Goal: Task Accomplishment & Management: Manage account settings

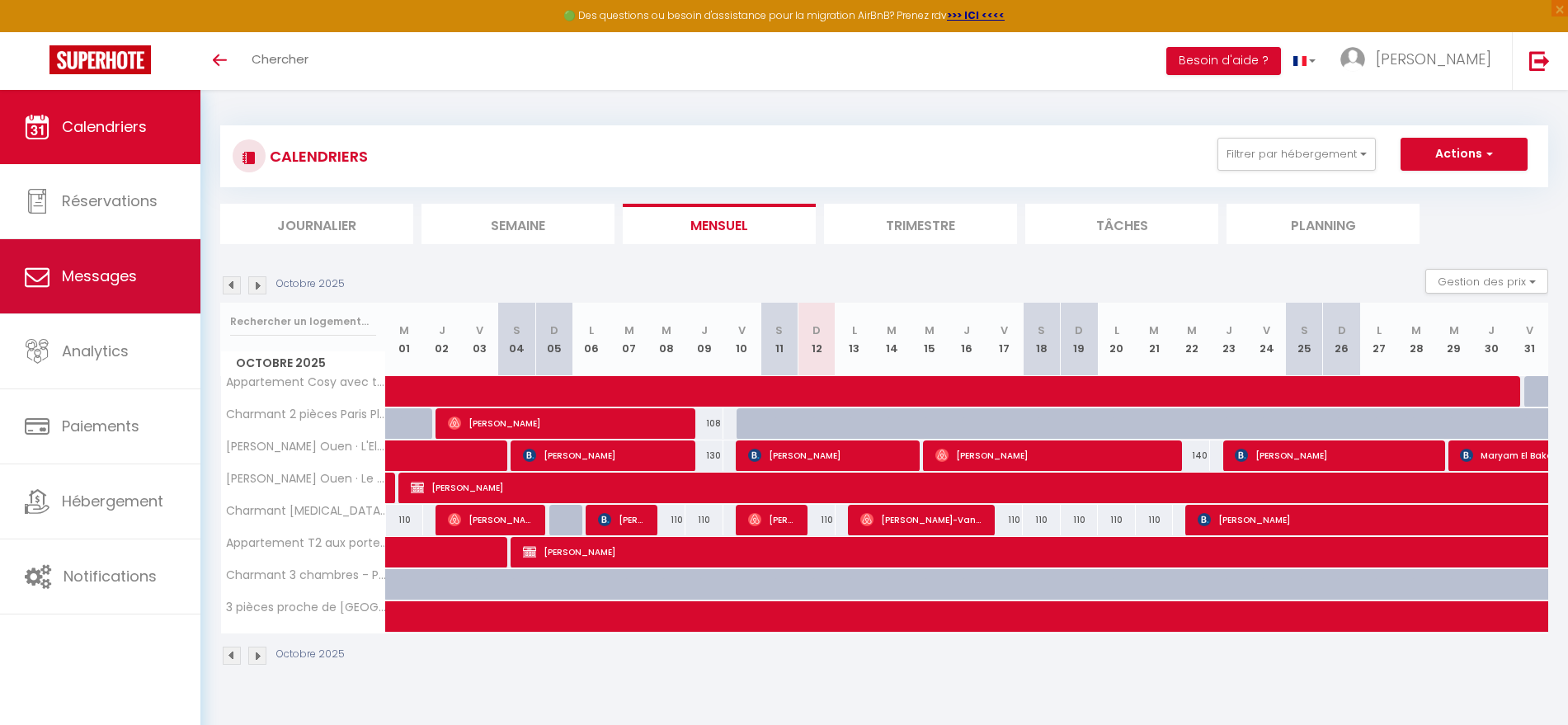
click at [113, 283] on span "Messages" at bounding box center [99, 276] width 75 height 21
select select "message"
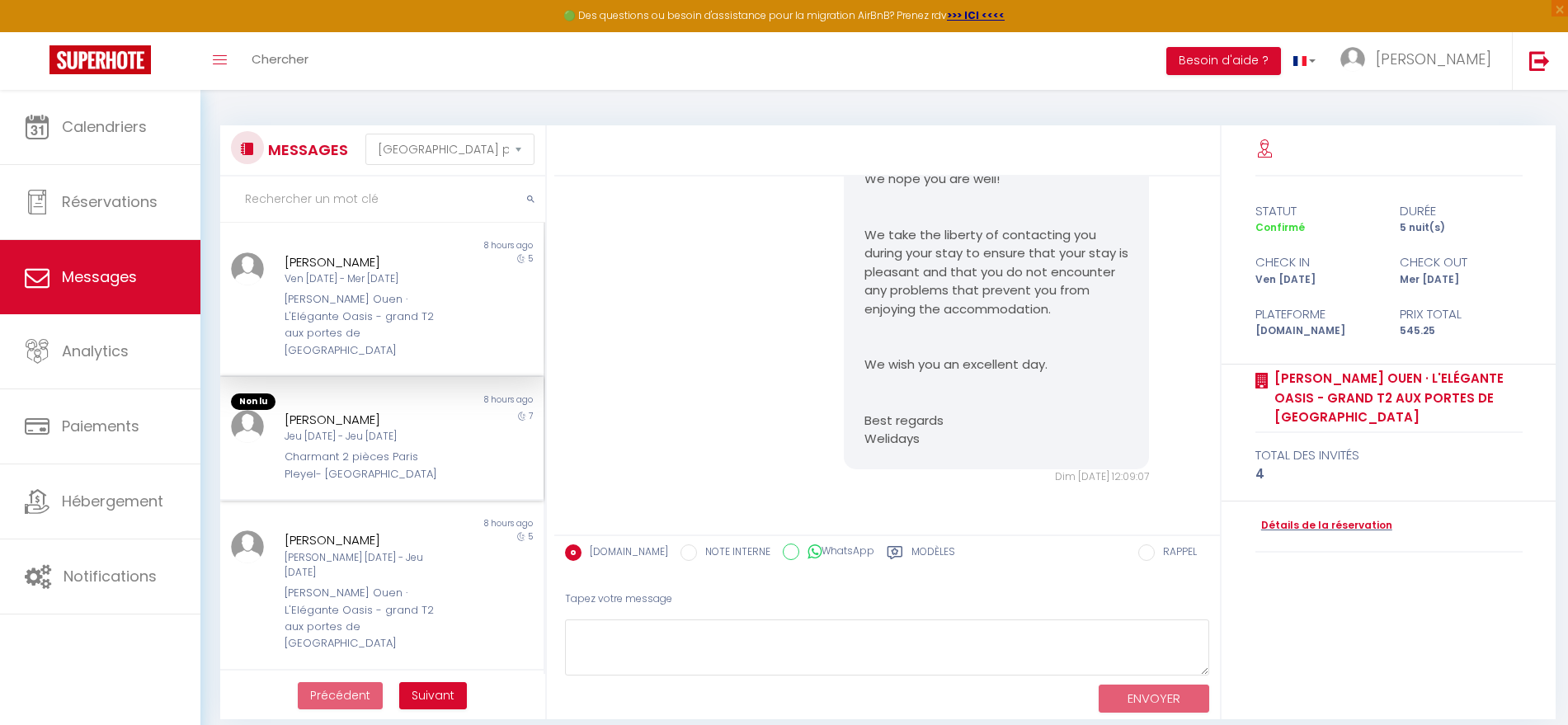
click at [376, 463] on div "Charmant 2 pièces Paris Pleyel- [GEOGRAPHIC_DATA]" at bounding box center [368, 465] width 167 height 34
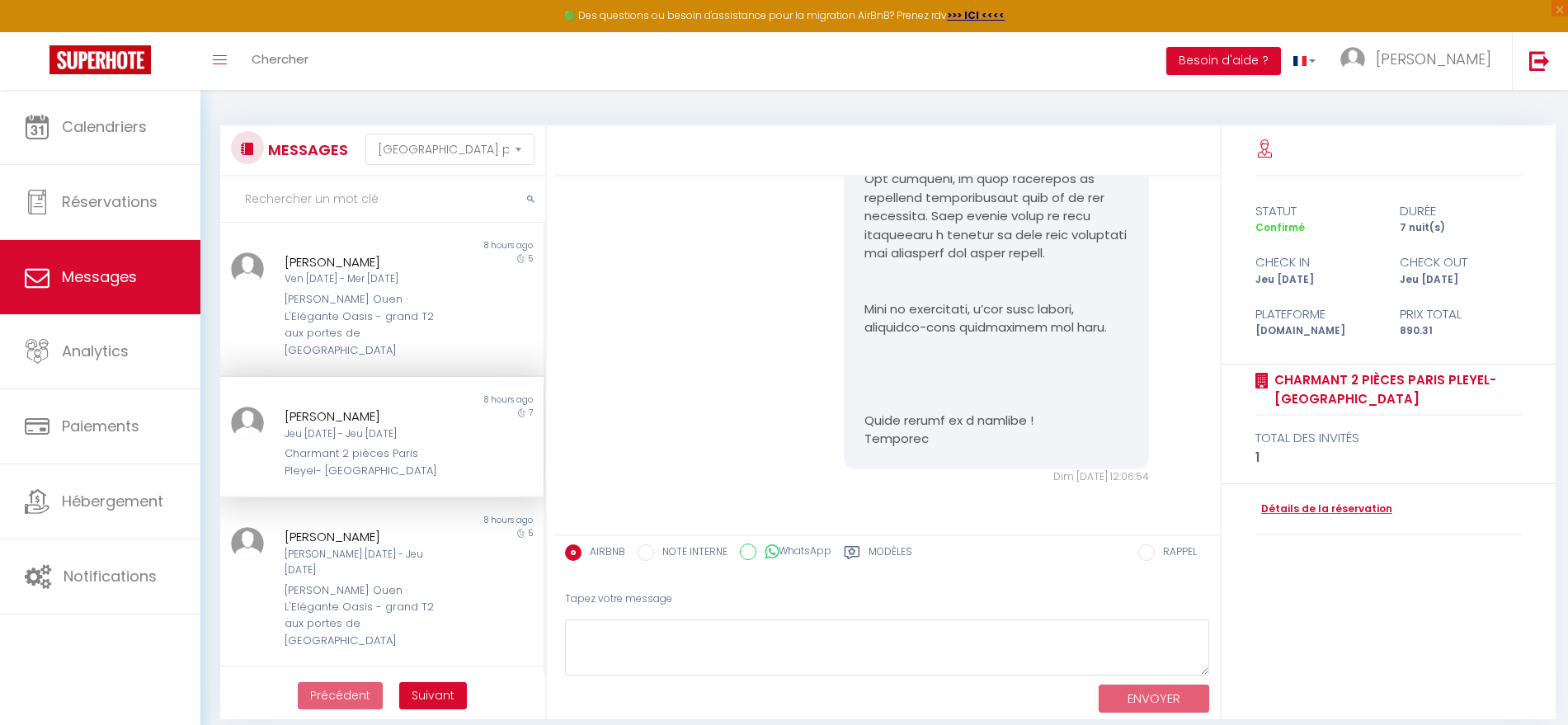
scroll to position [103, 0]
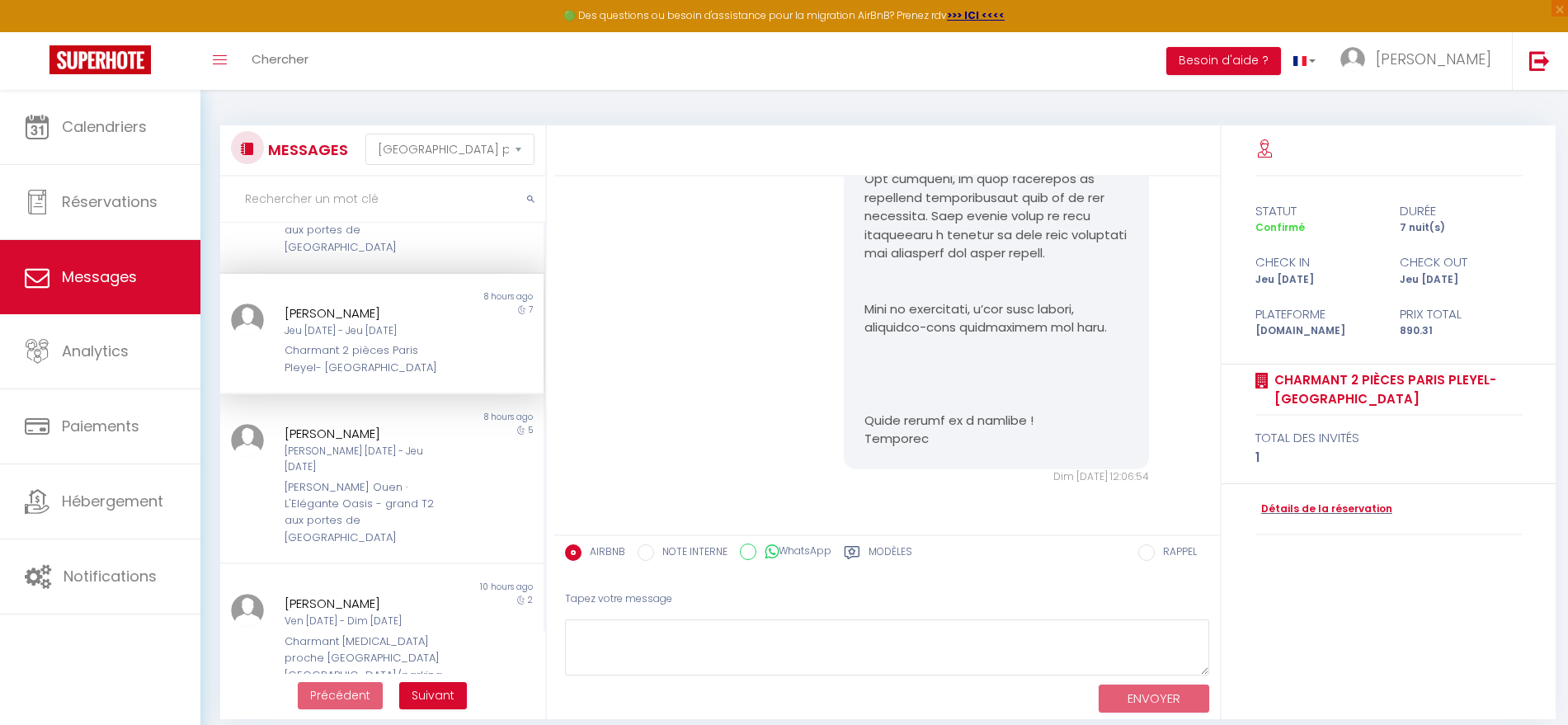
click at [376, 479] on div "[PERSON_NAME] Ouen · L'Elégante Oasis - grand T2 aux portes de [GEOGRAPHIC_DATA]" at bounding box center [368, 513] width 167 height 68
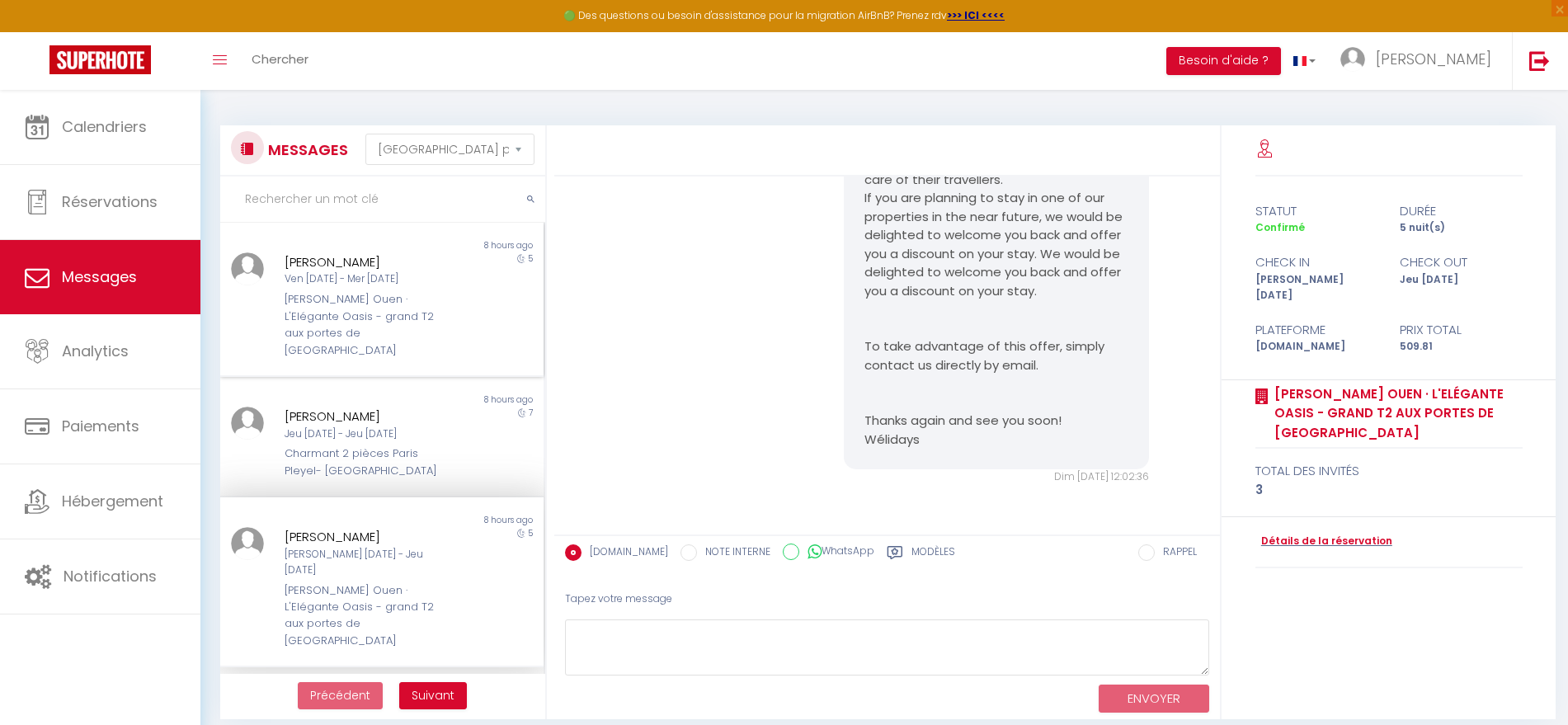
click at [349, 280] on div "Ven [DATE] - Mer [DATE]" at bounding box center [368, 280] width 167 height 16
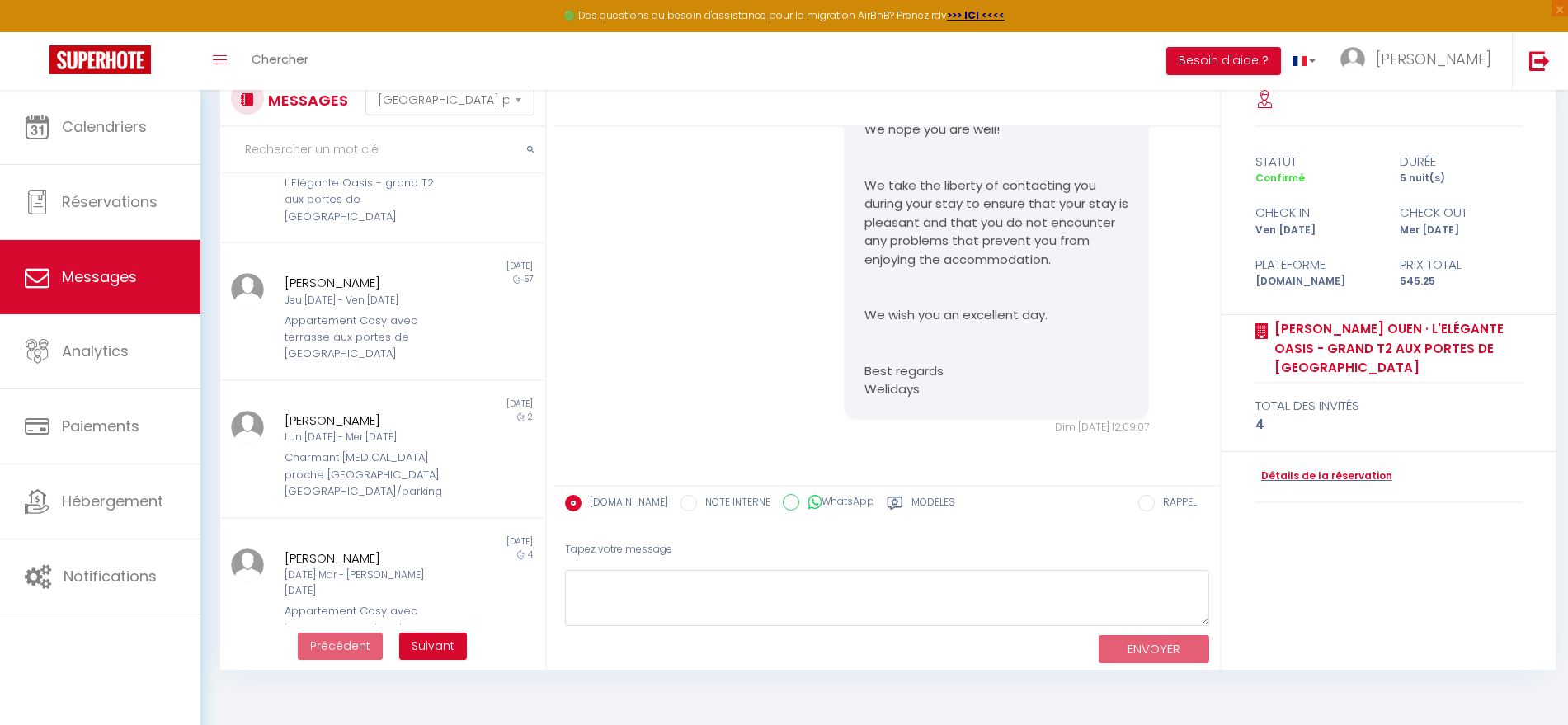
scroll to position [90, 0]
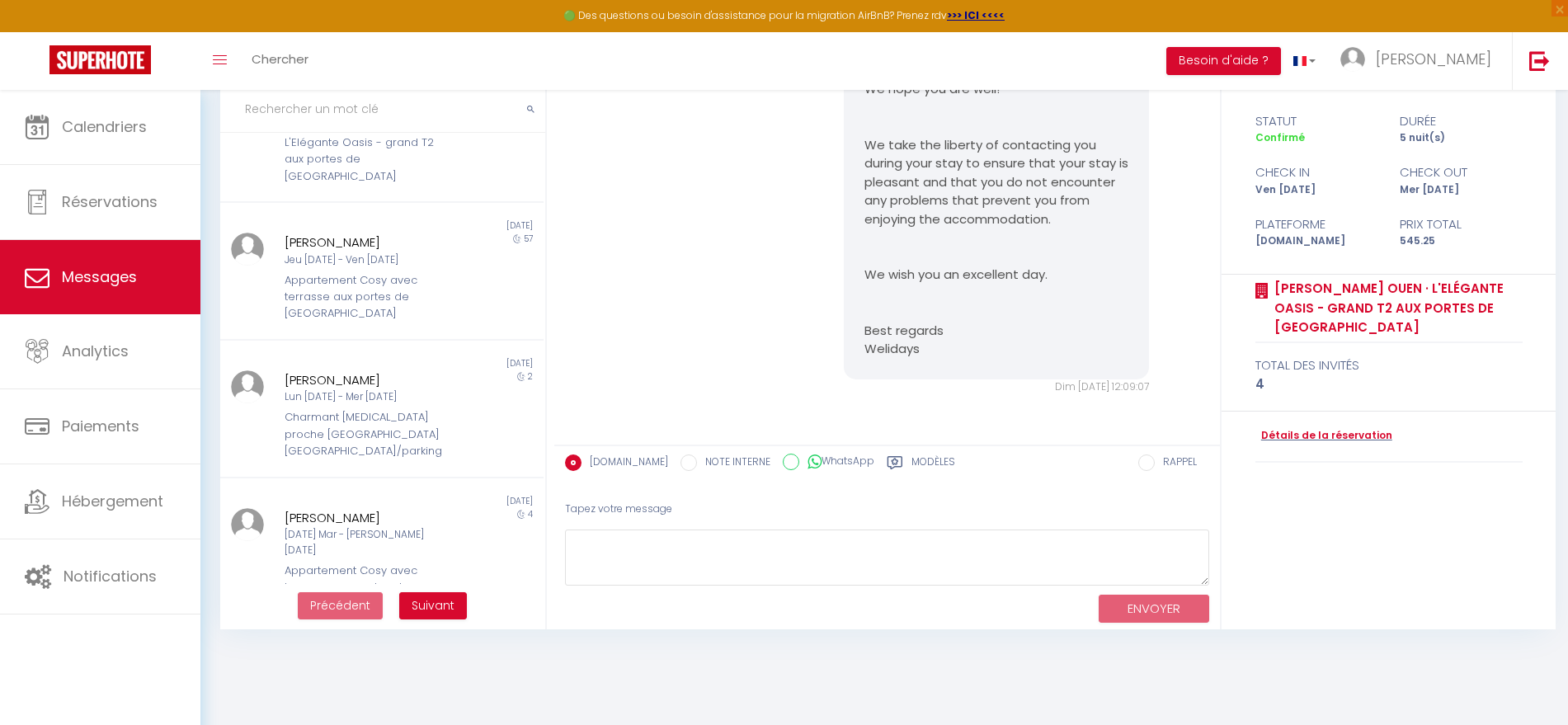
click at [716, 664] on body "🟢 Des questions ou besoin d'assistance pour la migration AirBnB? Prenez rdv >>>…" at bounding box center [784, 362] width 1568 height 725
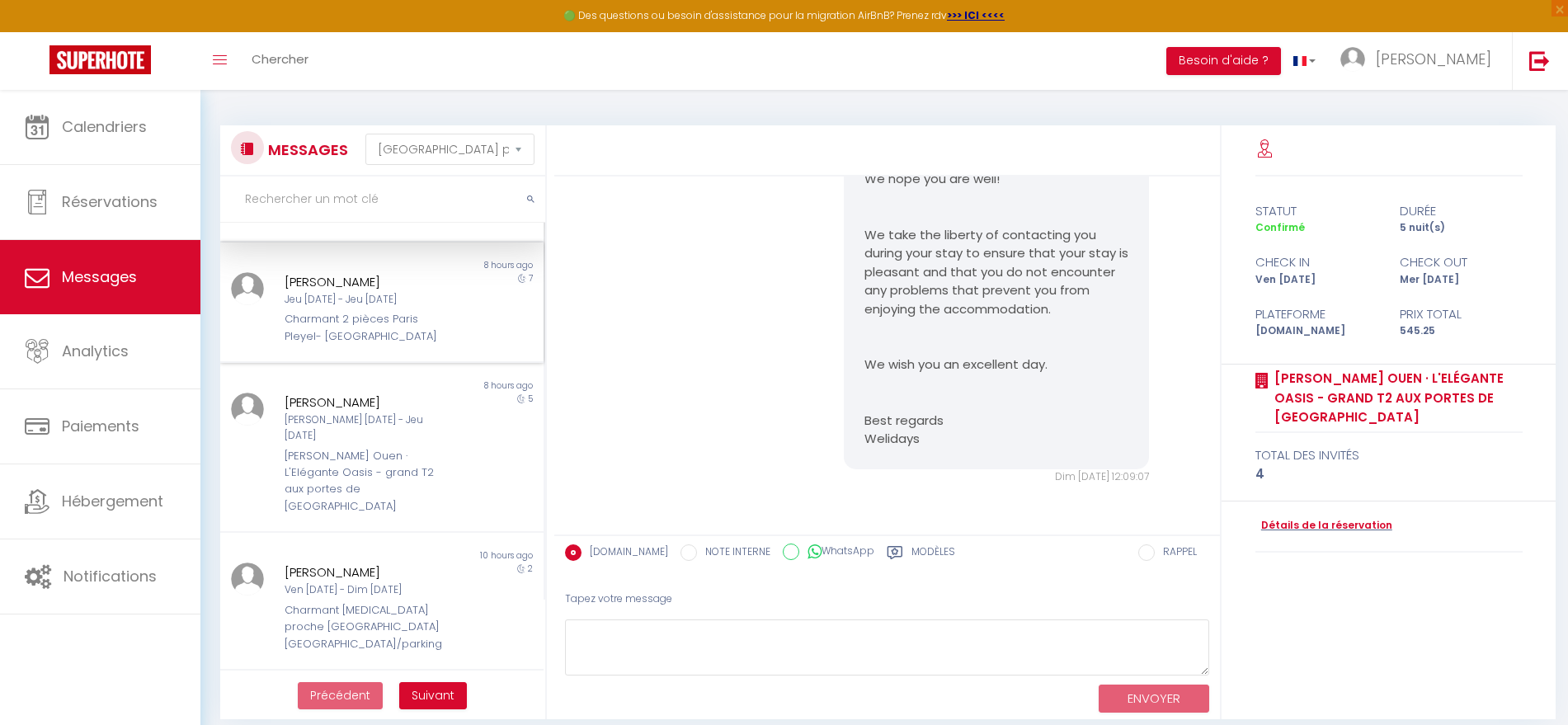
scroll to position [0, 0]
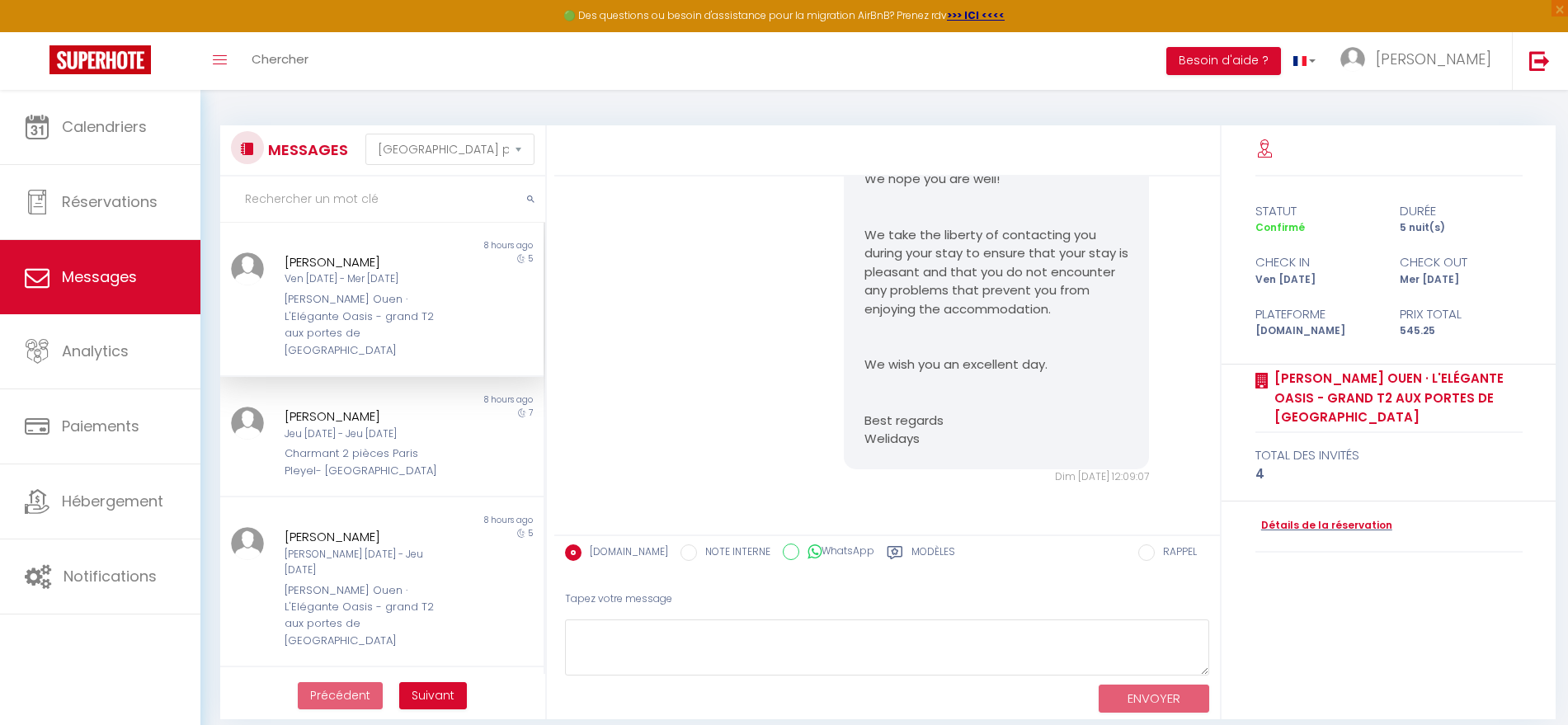
click at [320, 285] on div "Ven [DATE] - Mer [DATE]" at bounding box center [368, 280] width 167 height 16
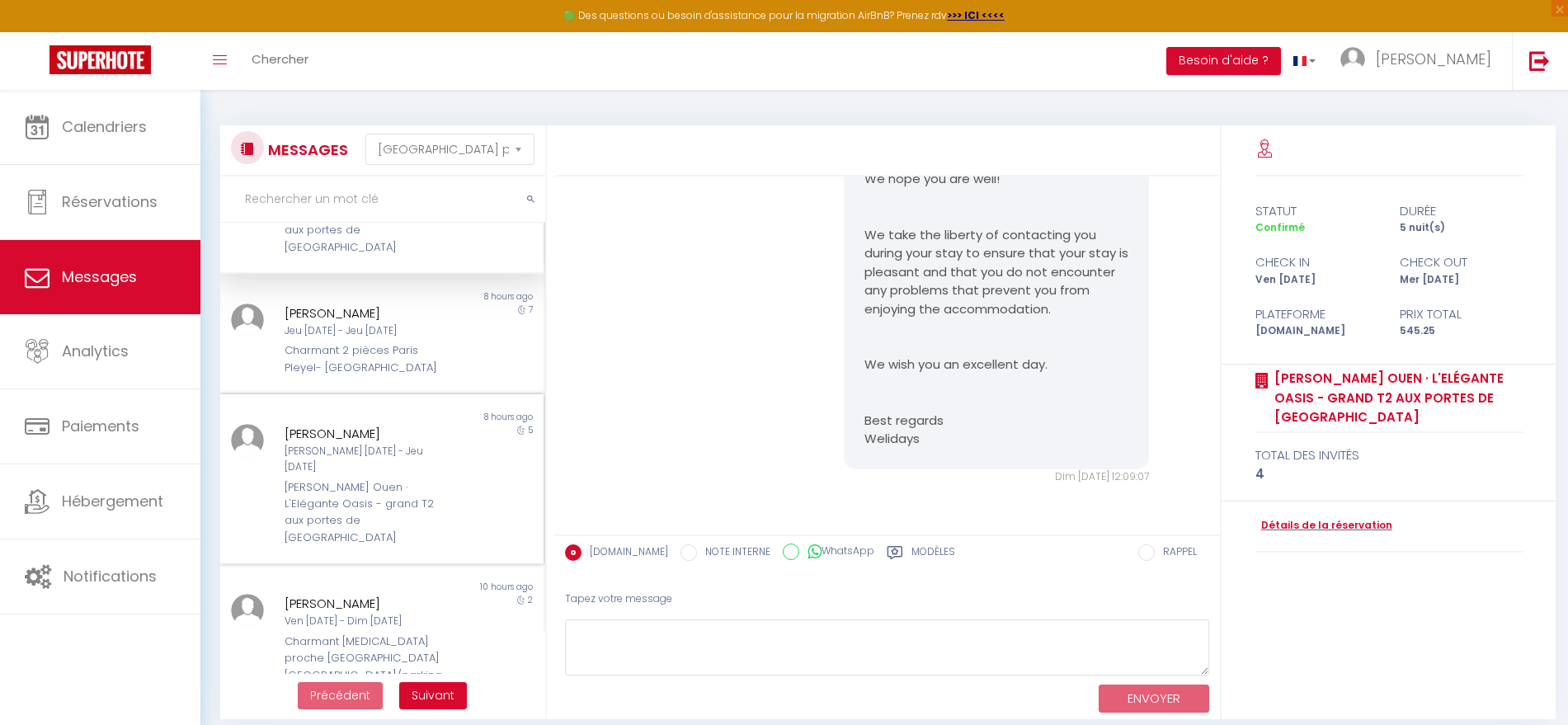
click at [321, 479] on div "[PERSON_NAME] Ouen · L'Elégante Oasis - grand T2 aux portes de [GEOGRAPHIC_DATA]" at bounding box center [368, 513] width 167 height 68
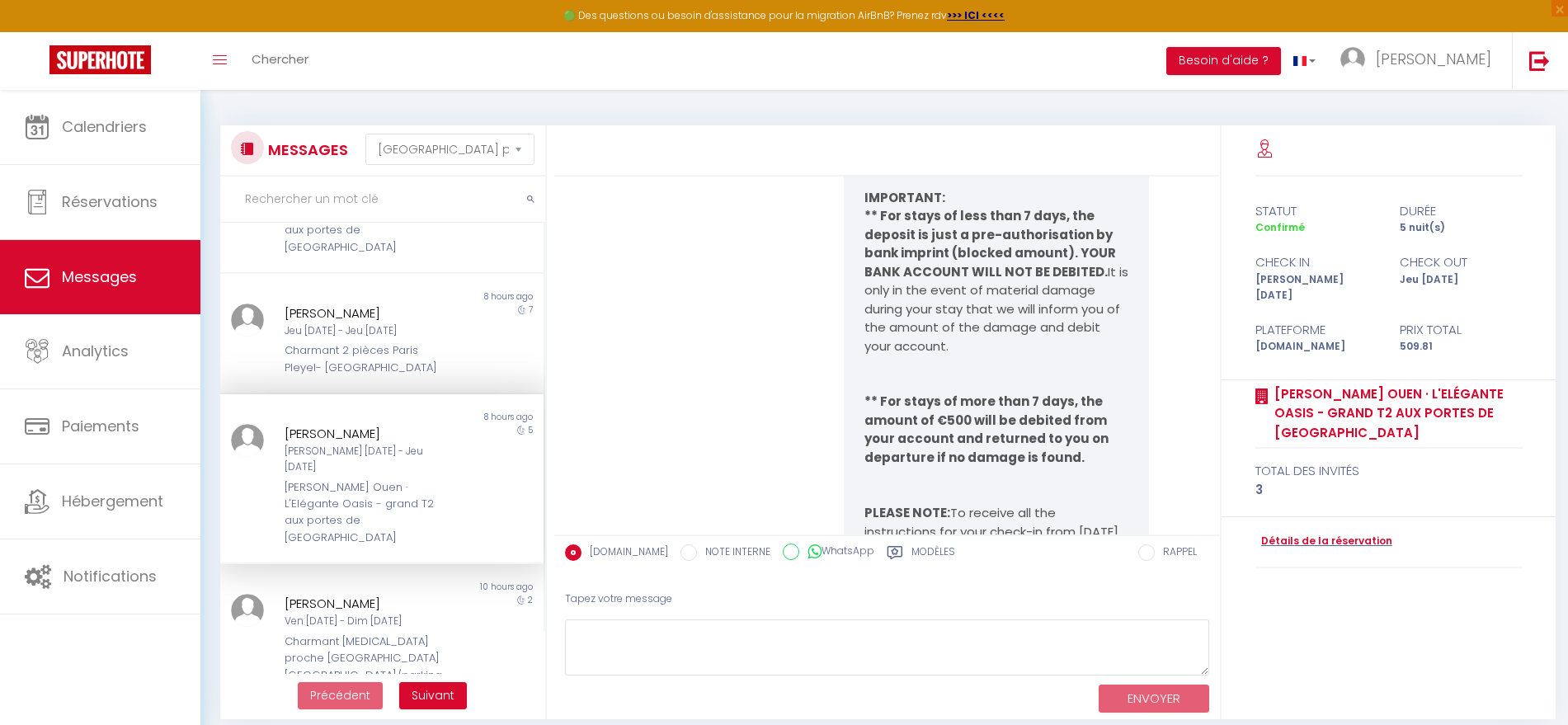
scroll to position [14911, 0]
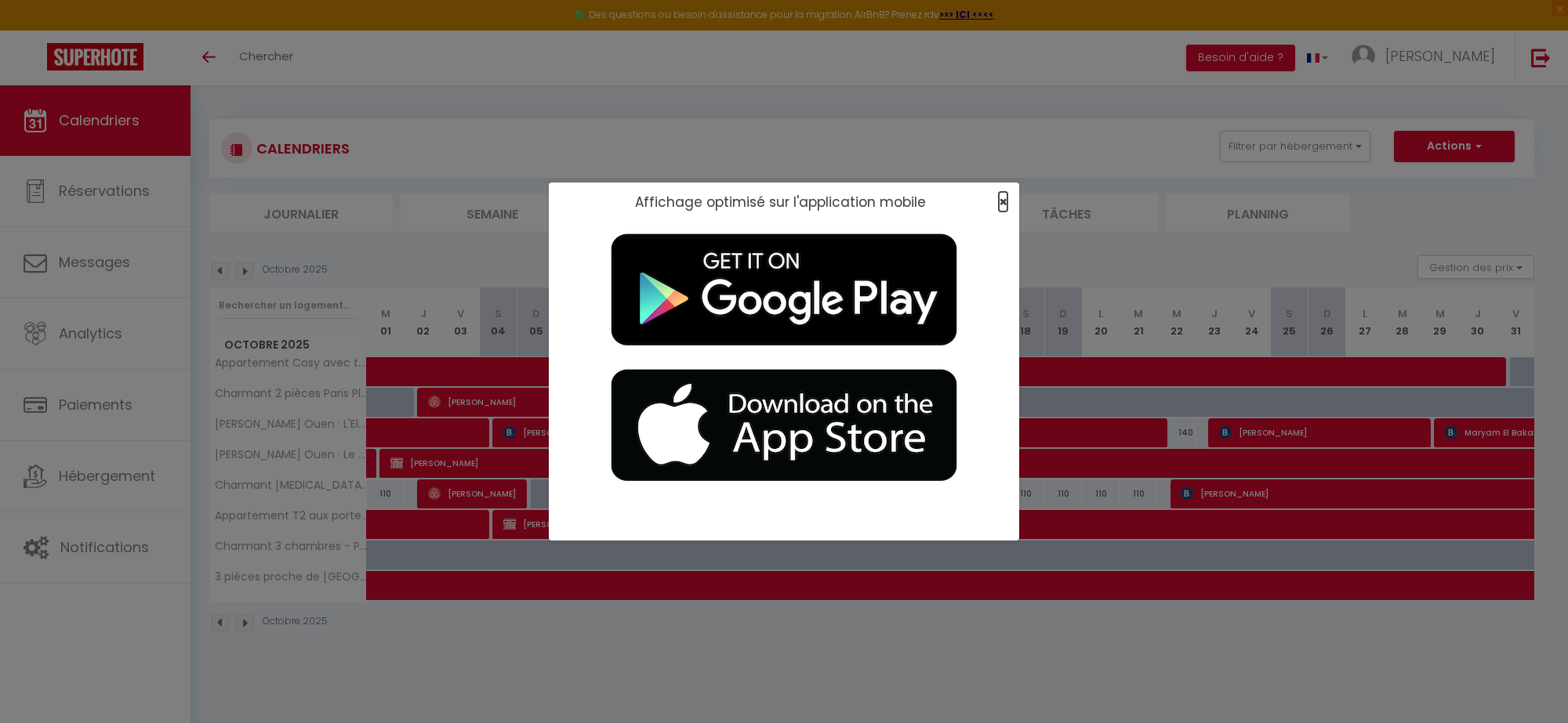
click at [737, 204] on span "×" at bounding box center [1003, 202] width 8 height 20
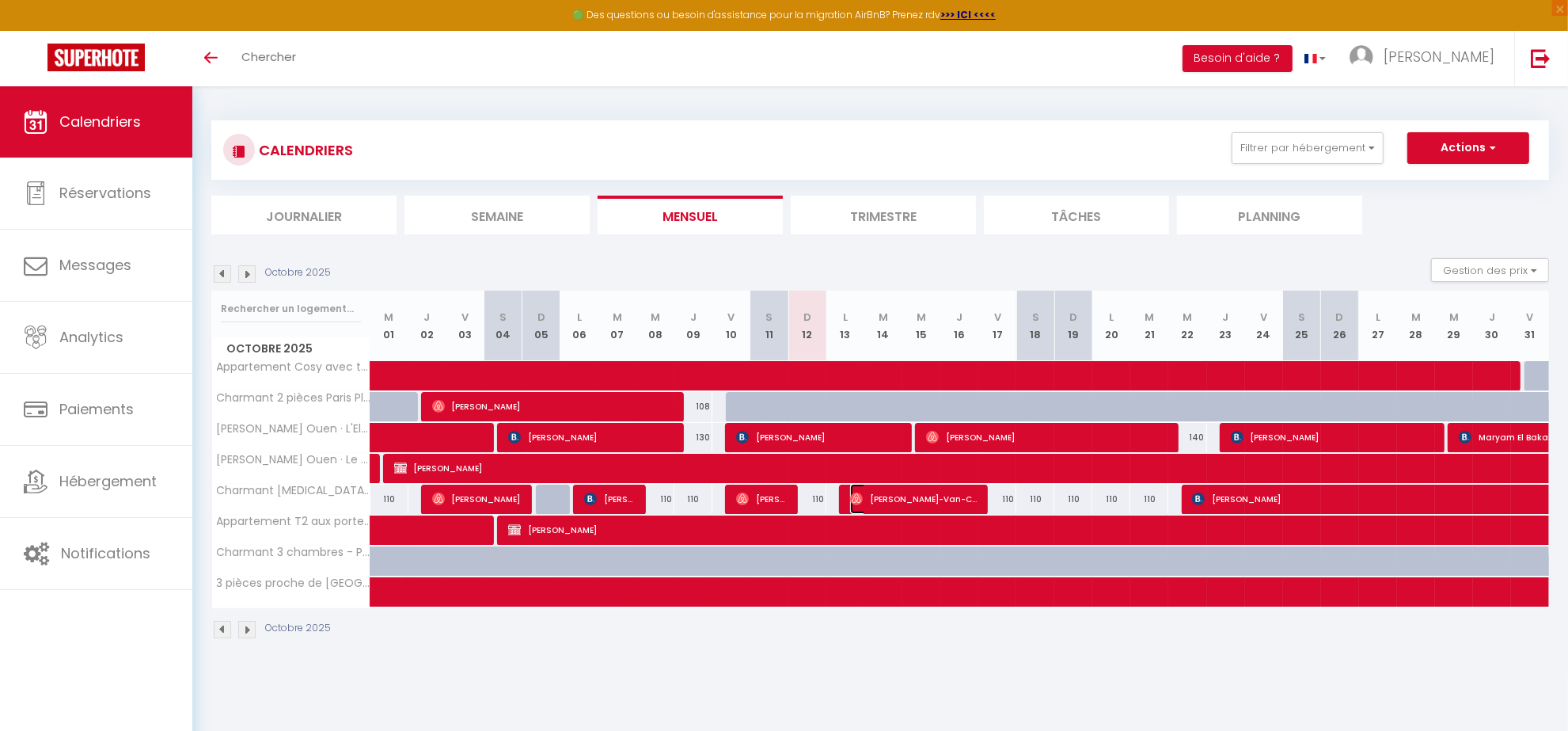
click at [744, 294] on span "[PERSON_NAME]-Van-Can" at bounding box center [914, 499] width 127 height 30
select select "OK"
select select "1"
select select "0"
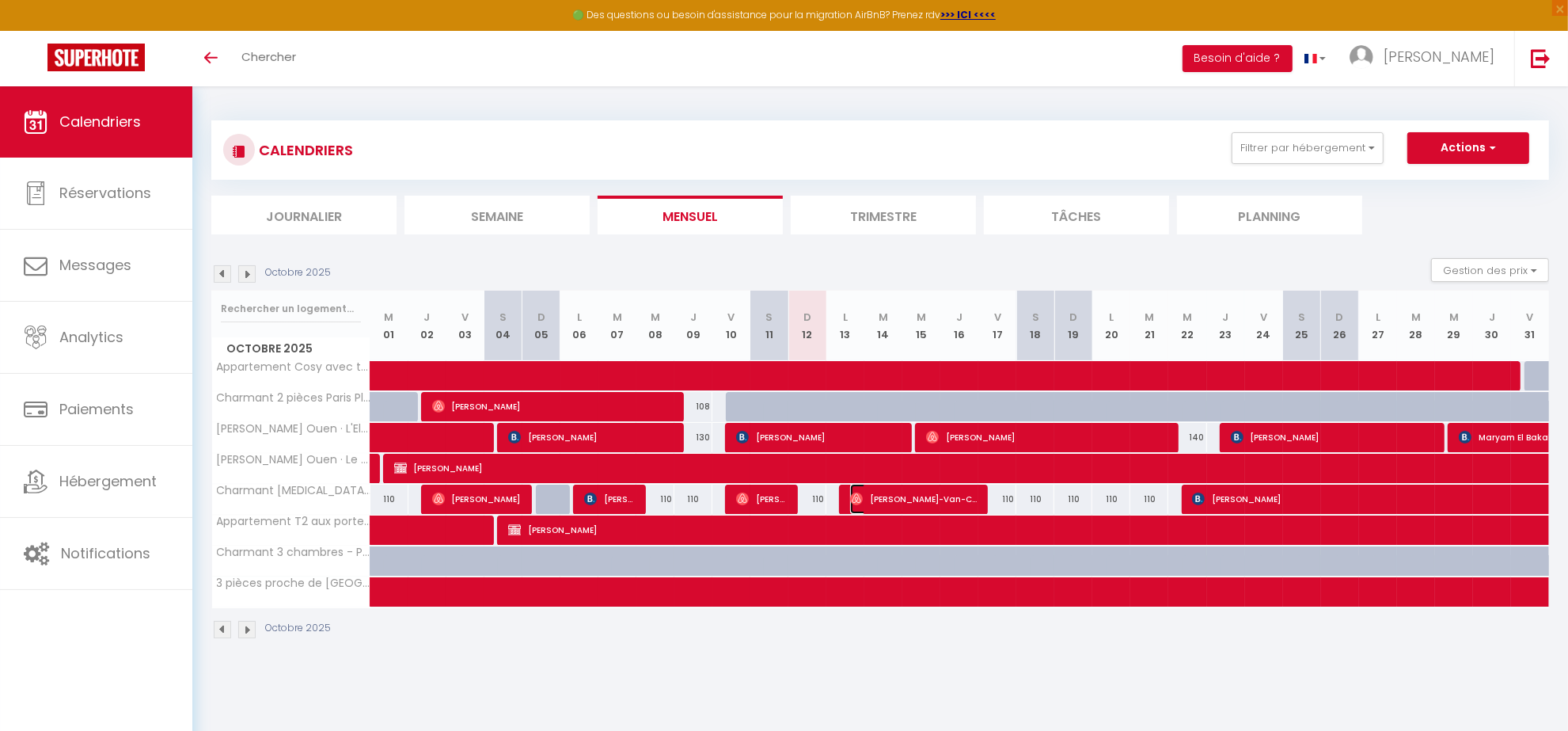
select select "1"
select select
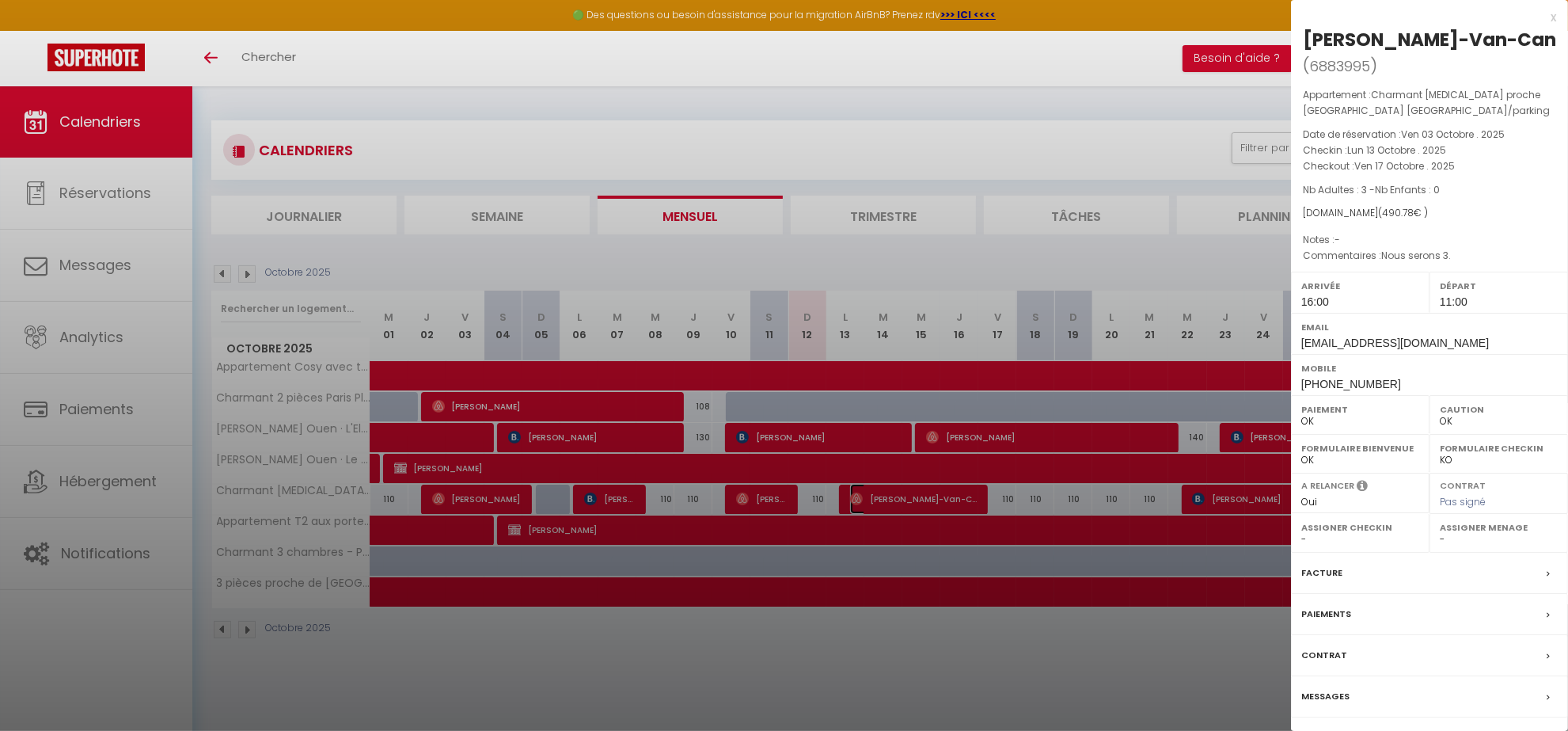
select select "38947"
click at [527, 294] on div at bounding box center [784, 365] width 1568 height 731
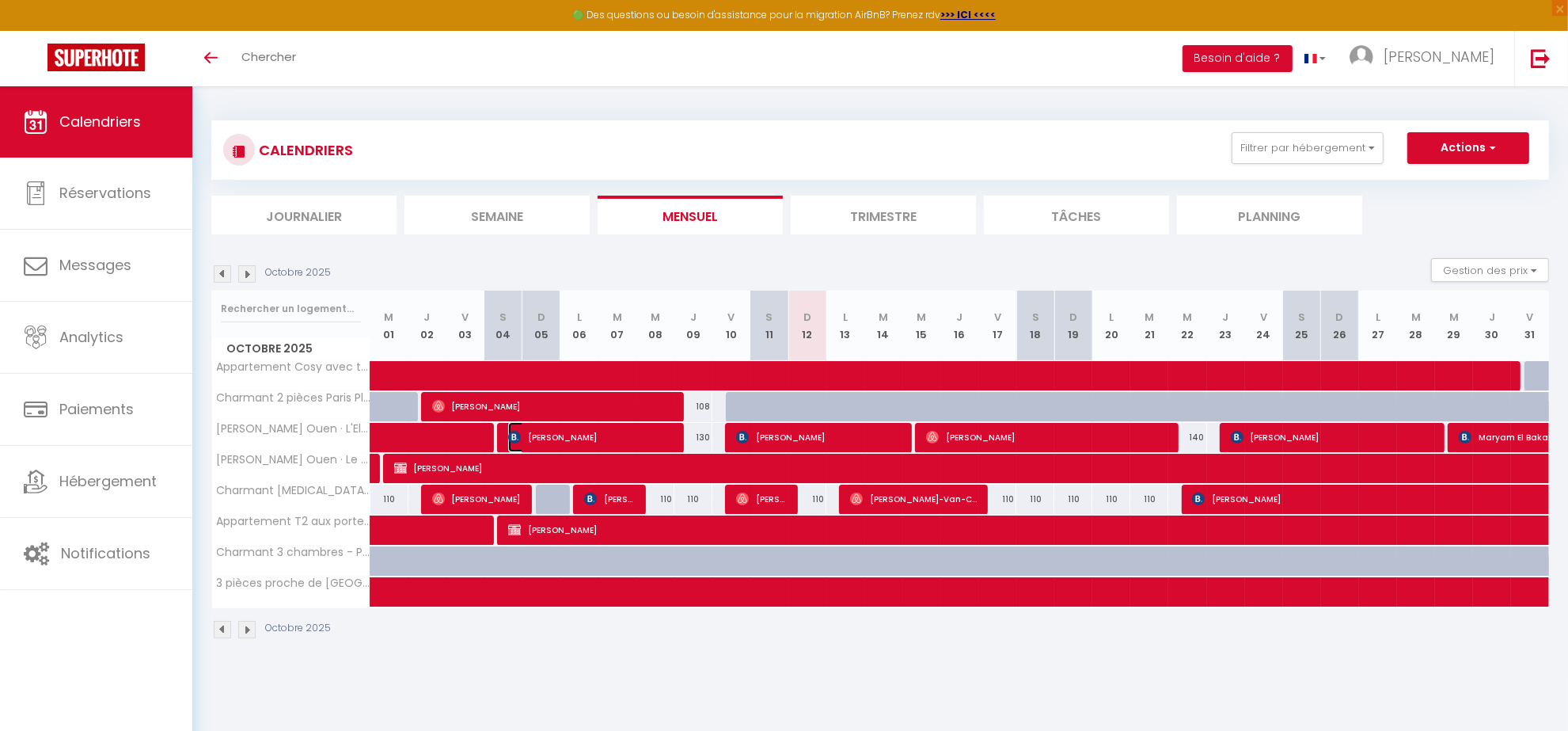
click at [558, 294] on span "[PERSON_NAME]" at bounding box center [591, 437] width 165 height 30
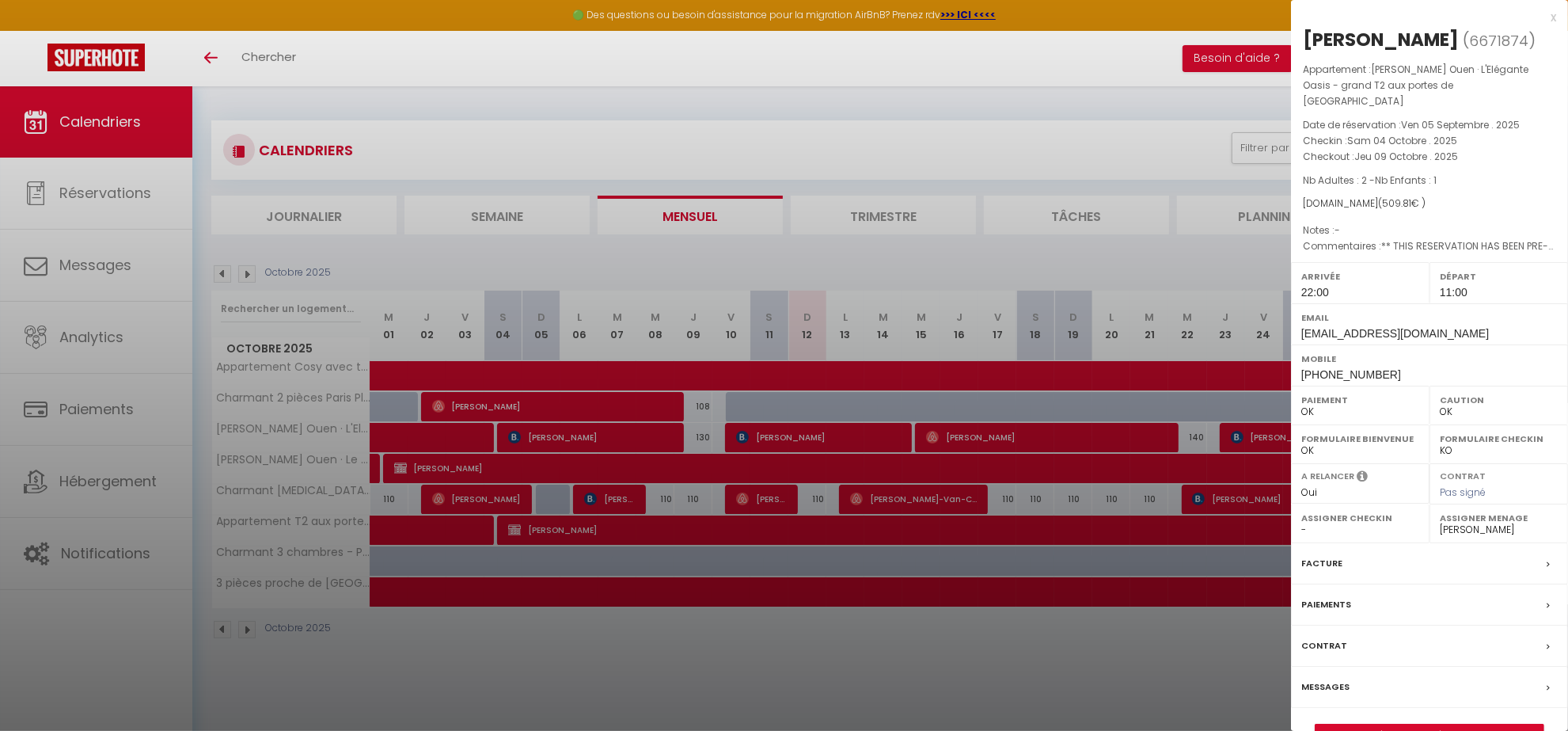
click at [744, 294] on div at bounding box center [784, 365] width 1568 height 731
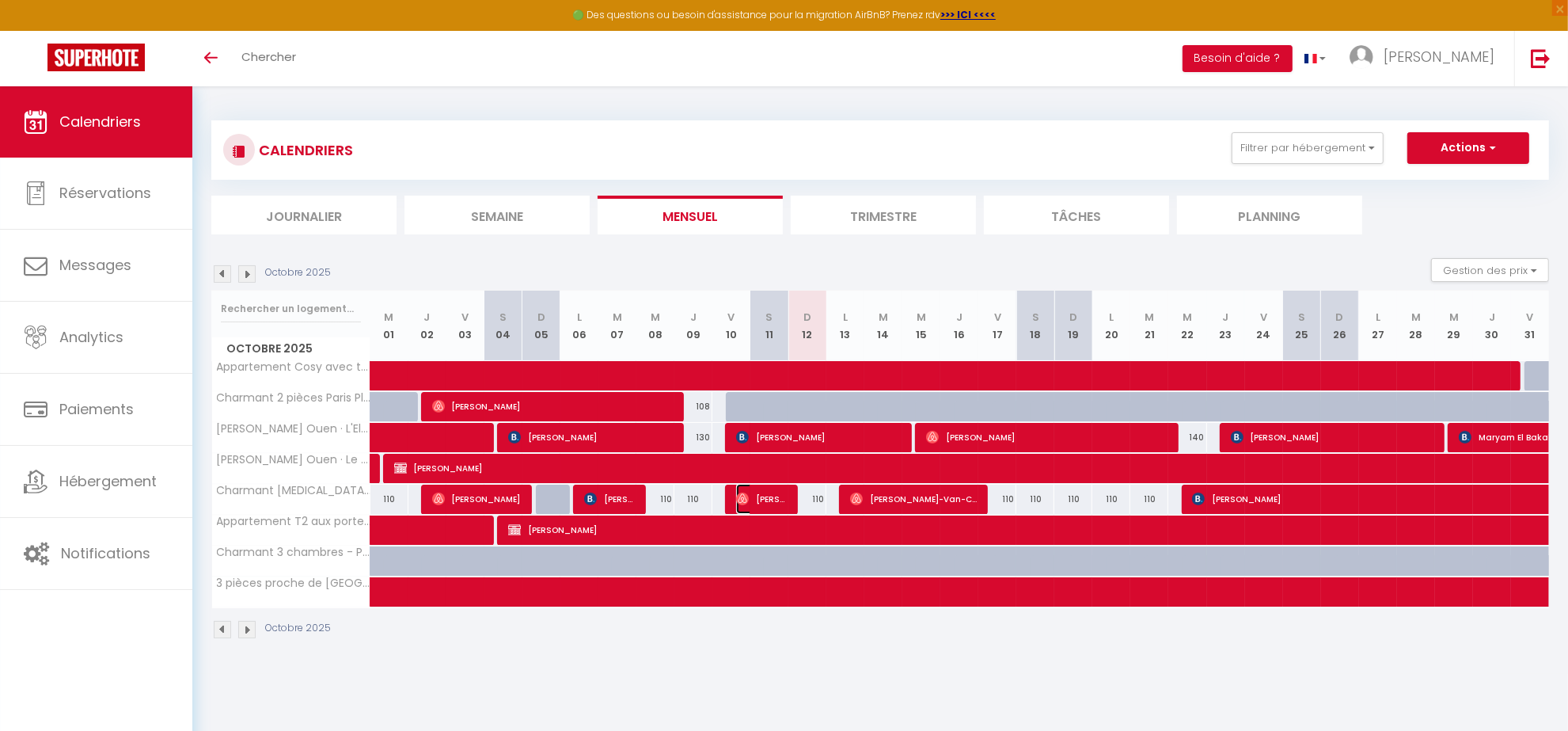
click at [744, 294] on img at bounding box center [742, 498] width 12 height 13
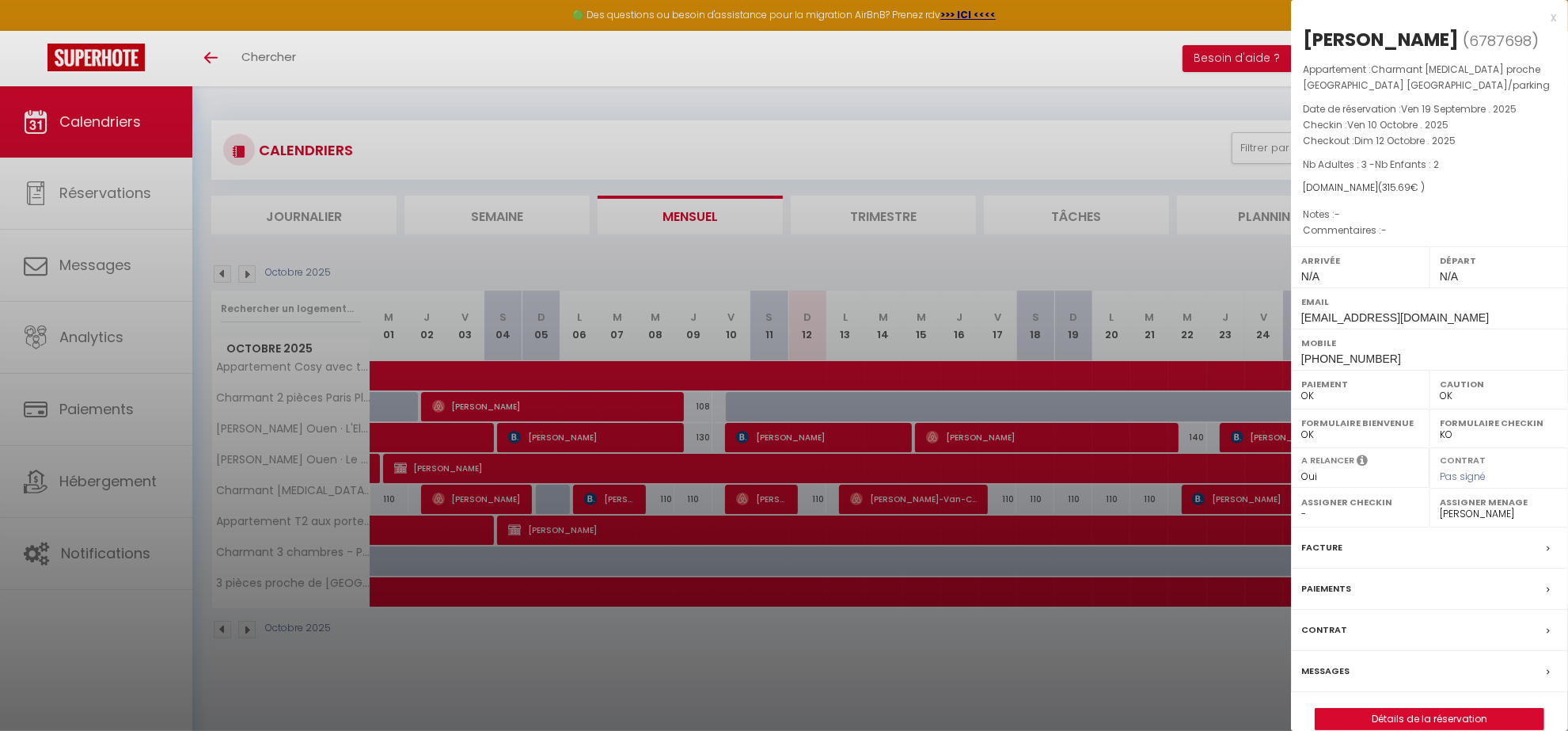
click at [744, 294] on div at bounding box center [784, 365] width 1568 height 731
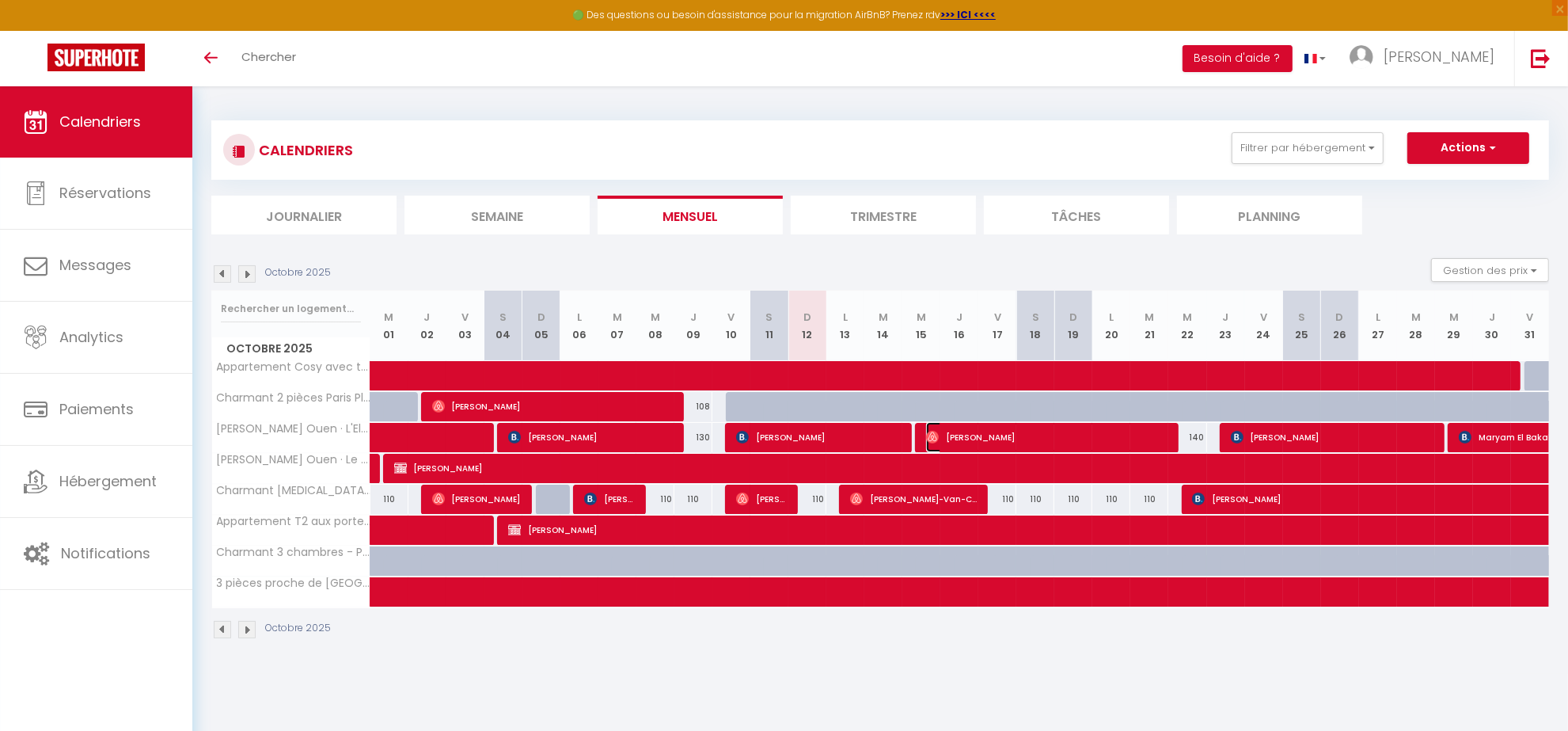
click at [744, 294] on span "[PERSON_NAME]" at bounding box center [1046, 437] width 241 height 30
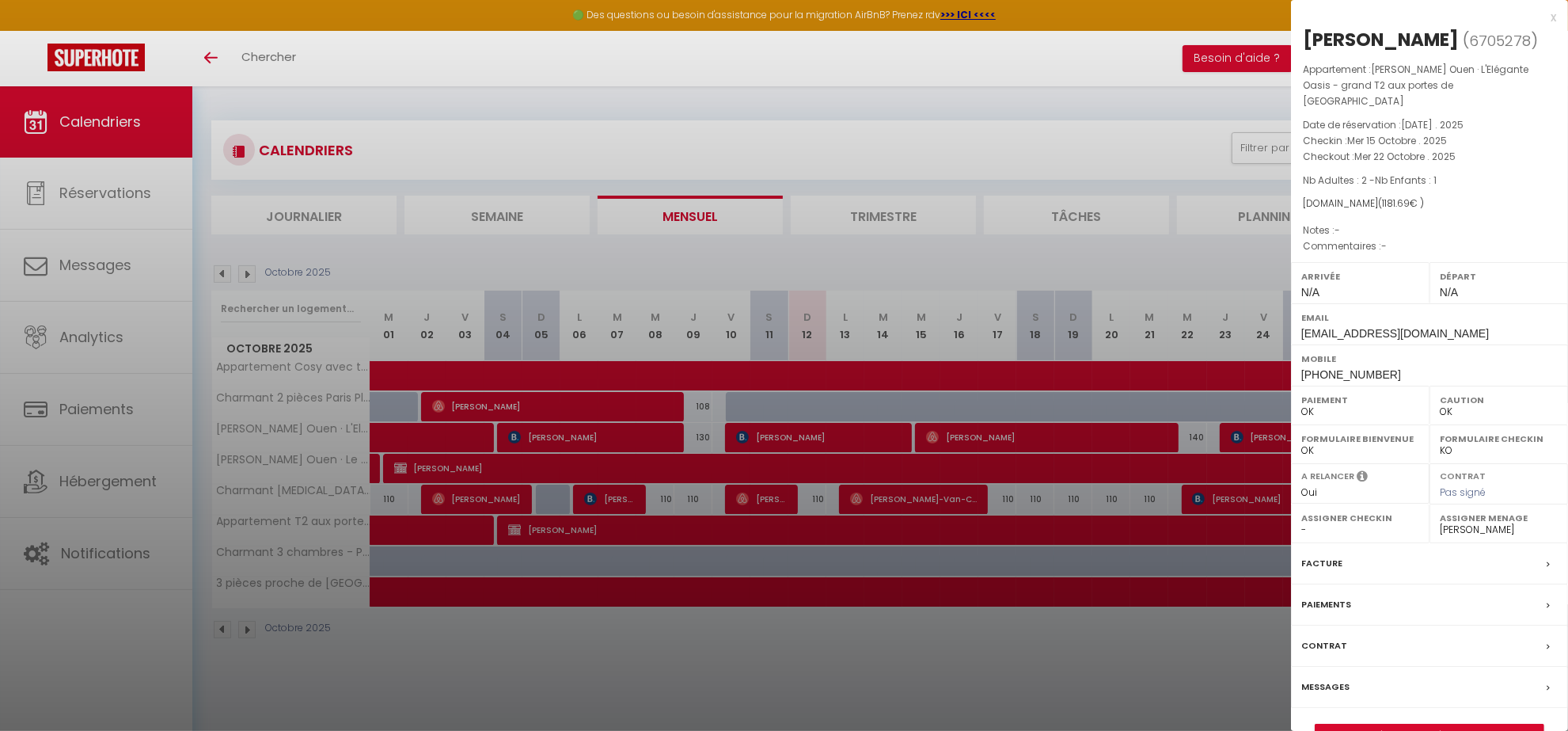
click at [744, 20] on div "x Olga Abramova ( 6705278 ) Appartement : Lionel St Ouen · L'Elégante Oasis - g…" at bounding box center [1430, 385] width 277 height 770
click at [744, 20] on div "x" at bounding box center [1424, 18] width 265 height 19
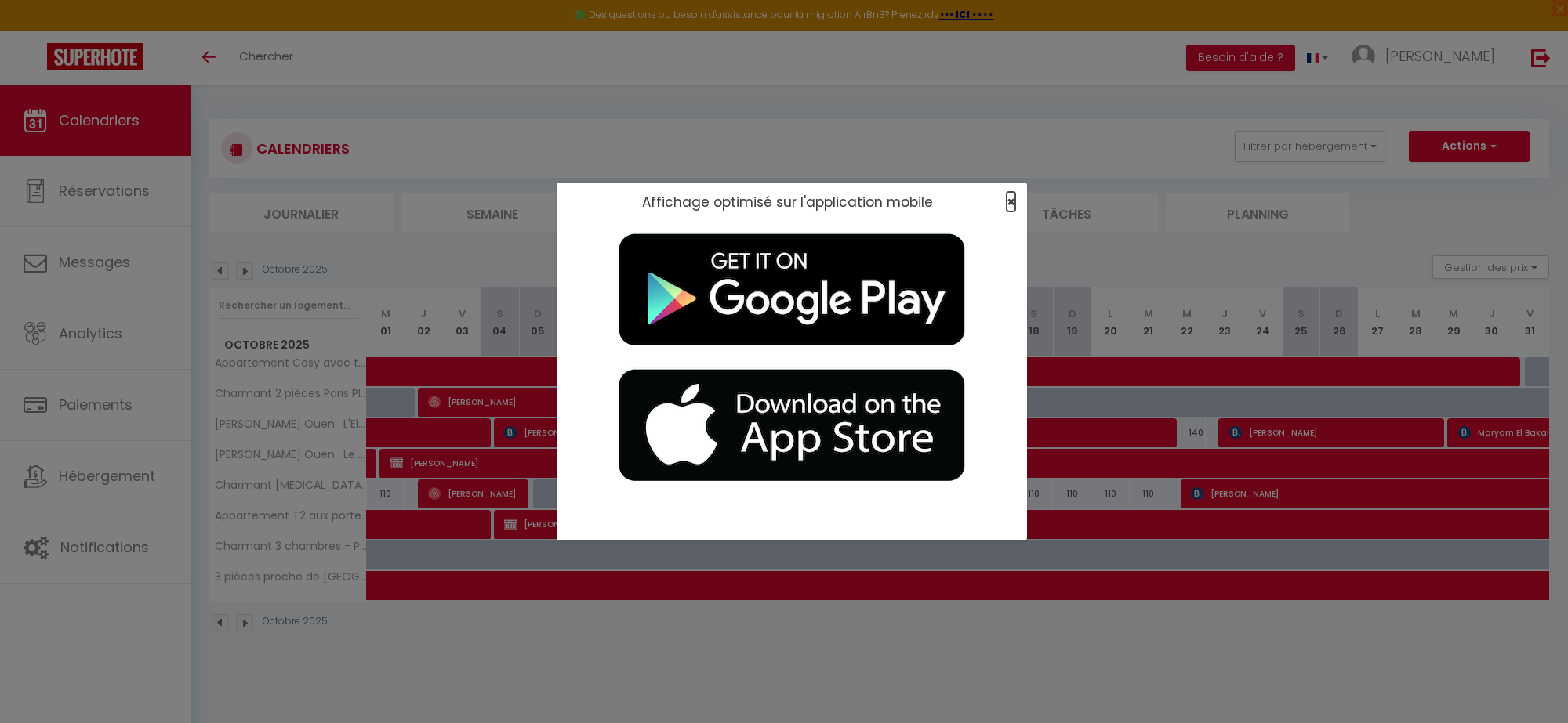
click at [737, 204] on span "×" at bounding box center [1010, 202] width 8 height 20
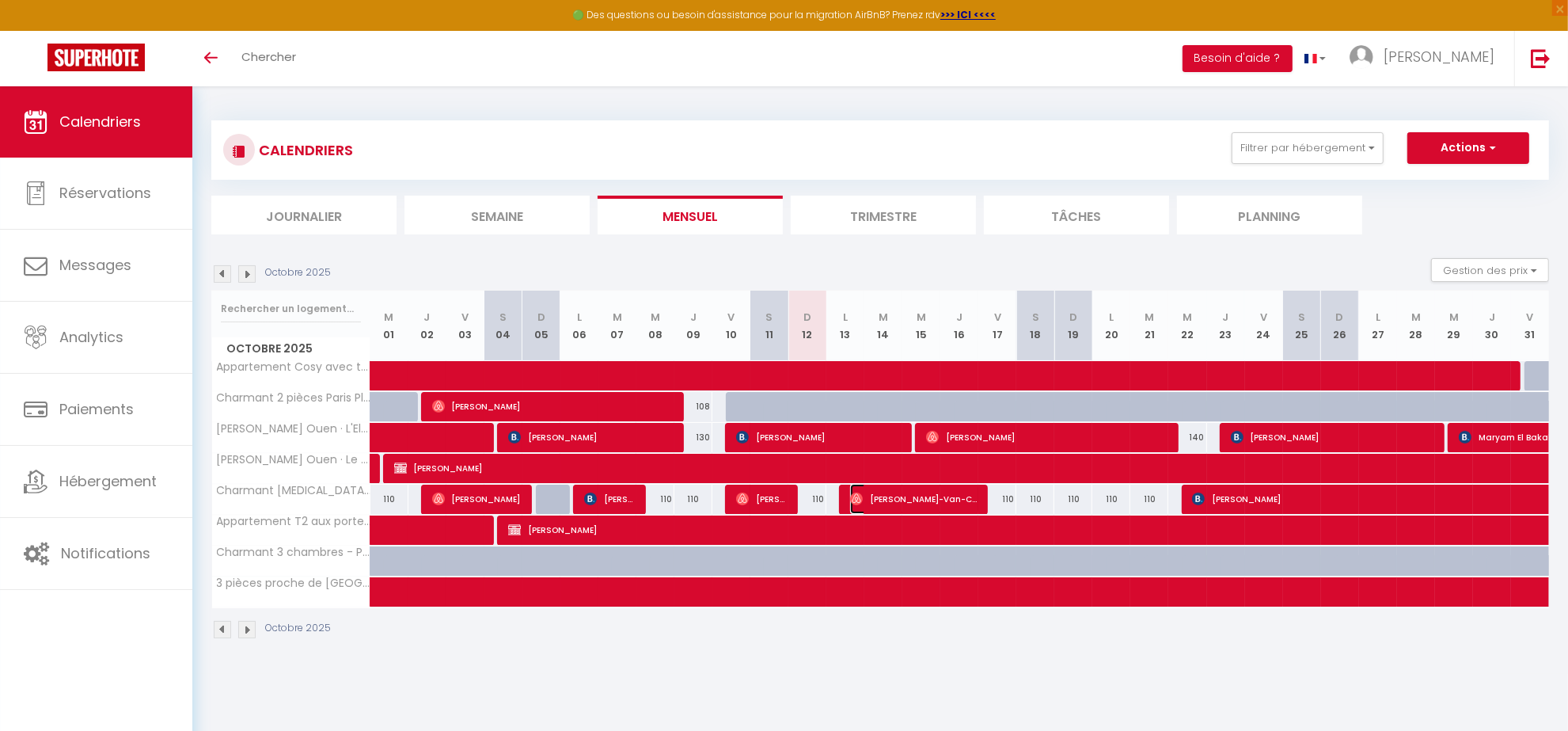
click at [744, 294] on span "[PERSON_NAME]-Van-Can" at bounding box center [915, 499] width 129 height 30
select select "1"
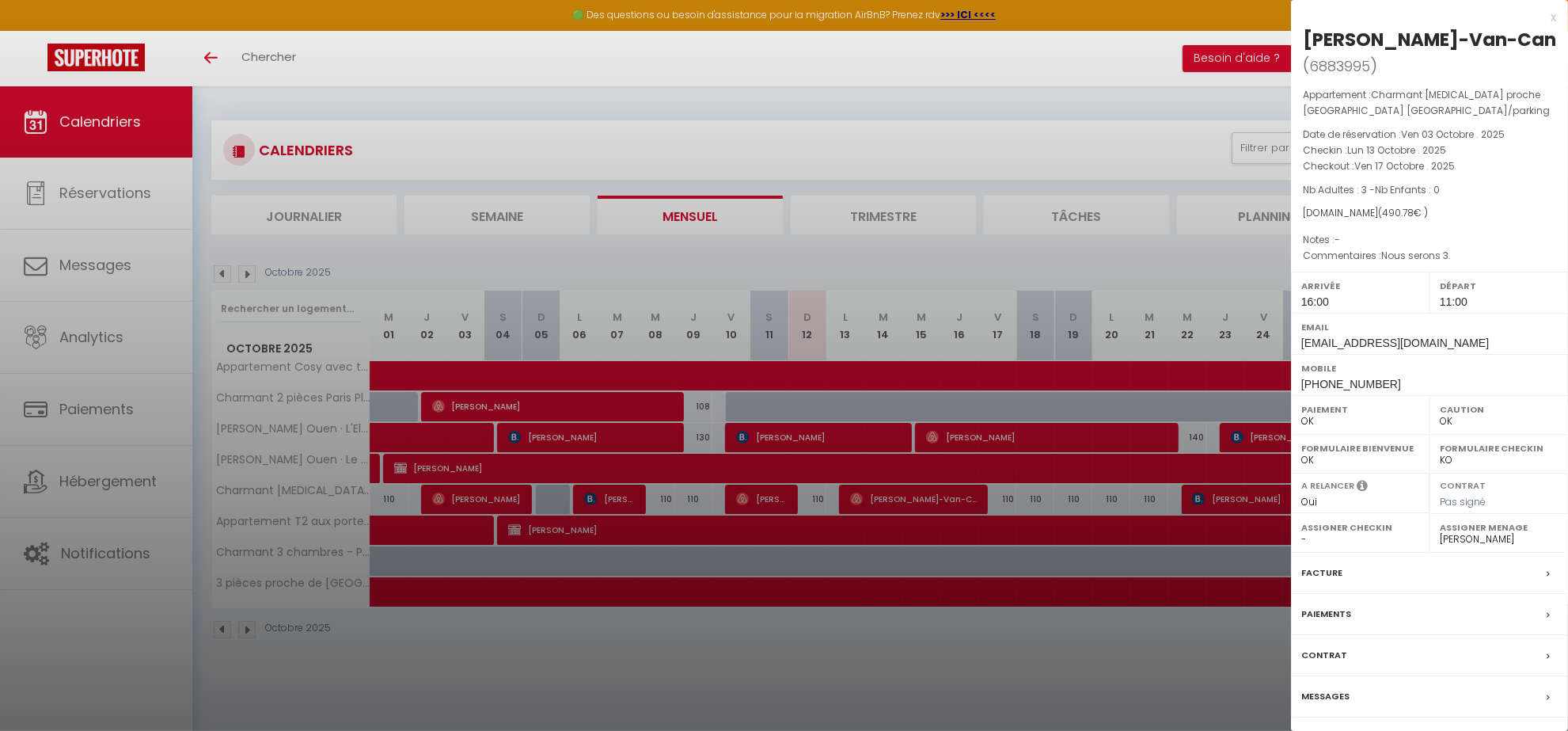
click at [744, 294] on span "+594694219806" at bounding box center [1351, 383] width 100 height 13
copy div "+594694219806"
click at [744, 294] on div at bounding box center [784, 365] width 1568 height 731
